Goal: Task Accomplishment & Management: Manage account settings

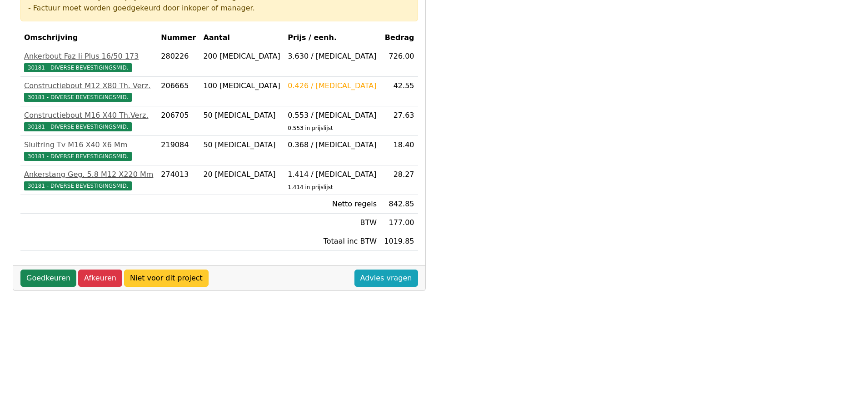
scroll to position [182, 0]
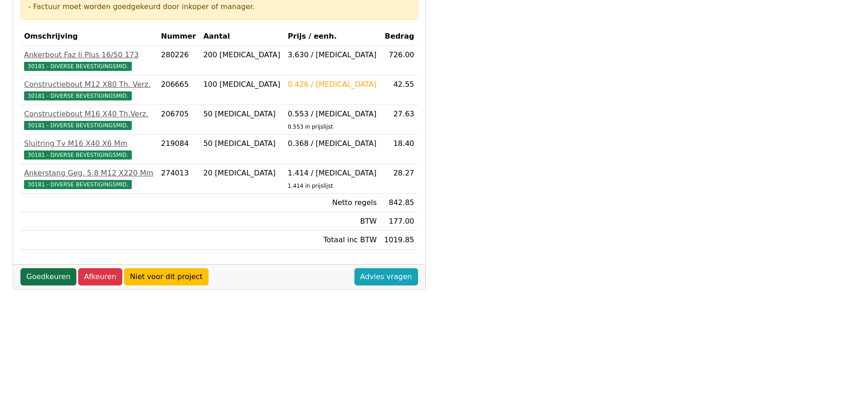
click at [36, 281] on link "Goedkeuren" at bounding box center [48, 276] width 56 height 17
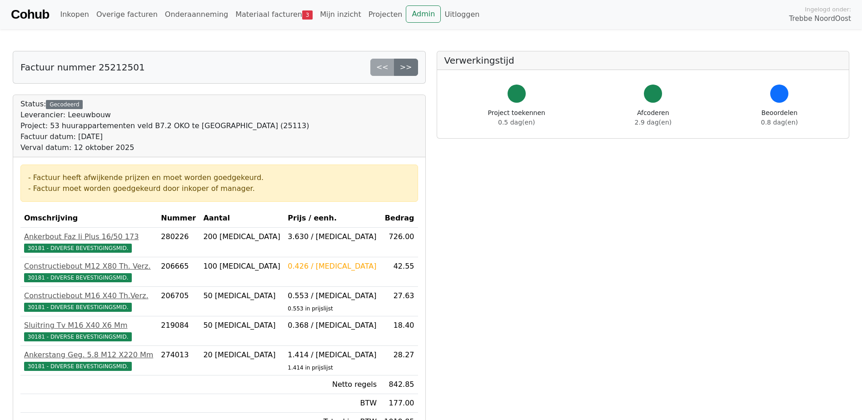
scroll to position [181, 0]
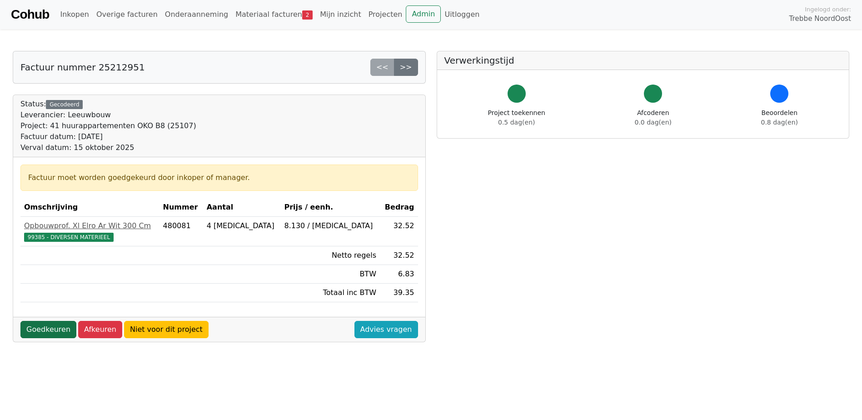
click at [46, 330] on link "Goedkeuren" at bounding box center [48, 329] width 56 height 17
